Goal: Check status: Check status

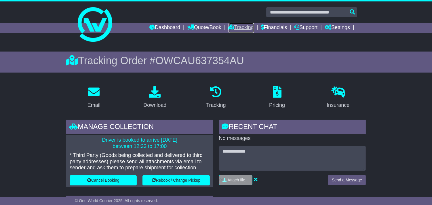
click at [240, 26] on link "Tracking" at bounding box center [240, 28] width 25 height 10
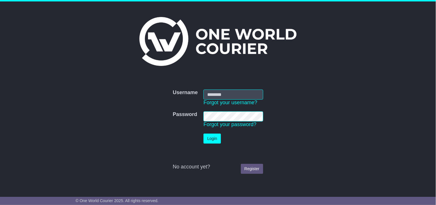
type input "**********"
click at [206, 137] on button "Login" at bounding box center [212, 138] width 17 height 10
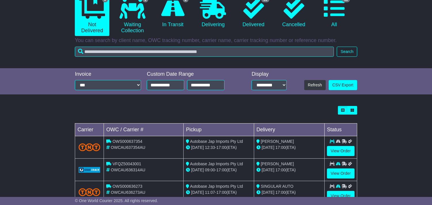
scroll to position [83, 0]
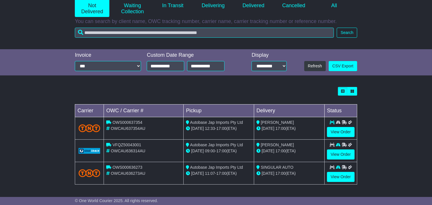
click at [344, 126] on td "View Order" at bounding box center [340, 128] width 32 height 22
click at [344, 128] on link "View Order" at bounding box center [341, 132] width 28 height 10
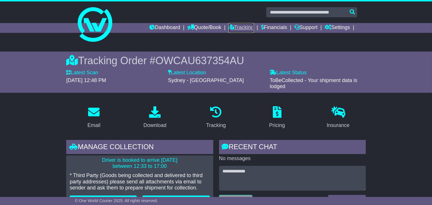
click at [249, 30] on link "Tracking" at bounding box center [240, 28] width 25 height 10
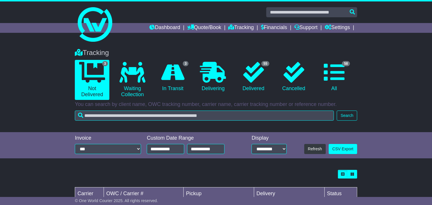
scroll to position [83, 0]
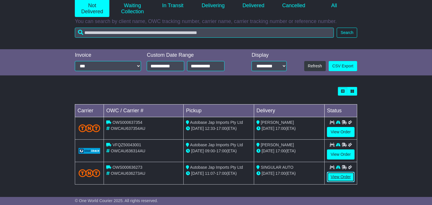
click at [340, 177] on link "View Order" at bounding box center [341, 177] width 28 height 10
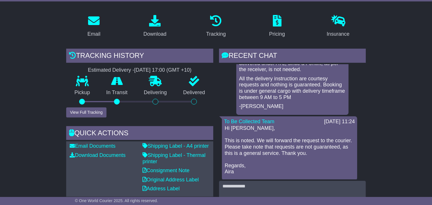
scroll to position [96, 0]
